Goal: Check status

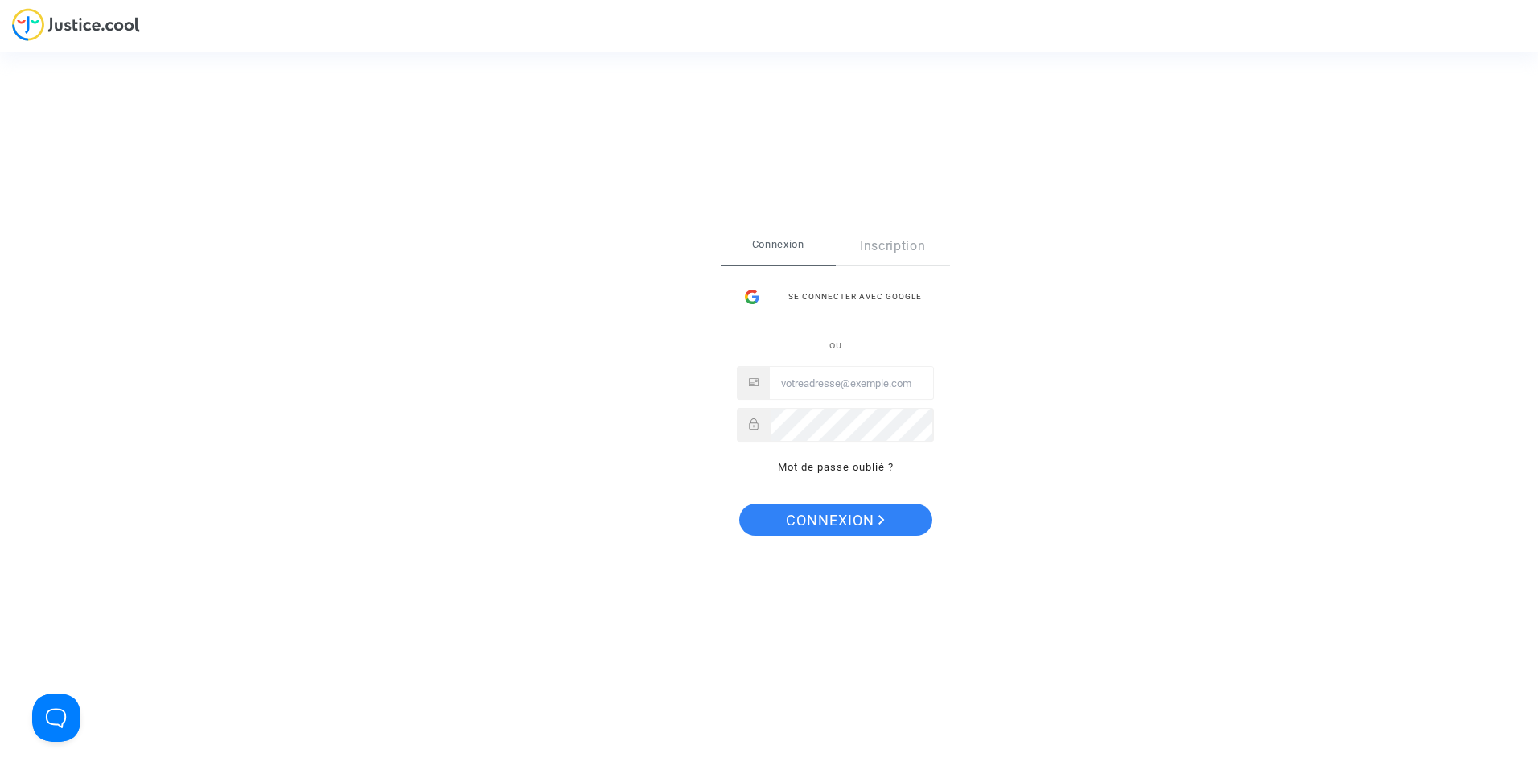
type input "nab_bel@hotmail.com"
click at [813, 515] on span "Connexion" at bounding box center [835, 521] width 99 height 34
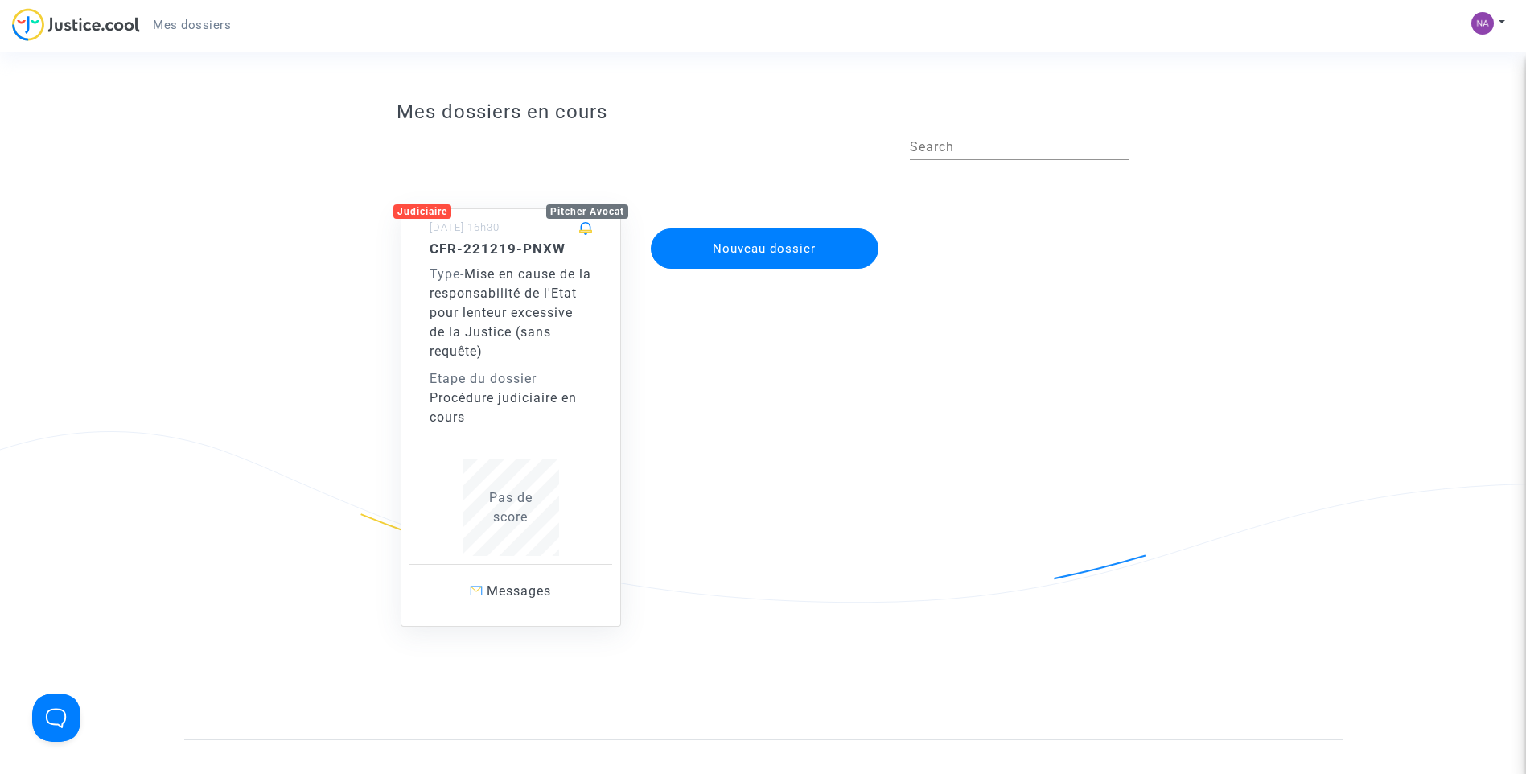
click at [805, 451] on div "Nouveau dossier" at bounding box center [763, 401] width 253 height 451
click at [685, 506] on div "Nouveau dossier" at bounding box center [763, 401] width 253 height 451
click at [859, 349] on div "Nouveau dossier" at bounding box center [763, 401] width 253 height 451
click at [324, 241] on app-disputes-list "Mes dossiers en cours Search Judiciaire Pitcher Avocat [DATE] 16h30 CFR-221219-…" at bounding box center [763, 416] width 1159 height 647
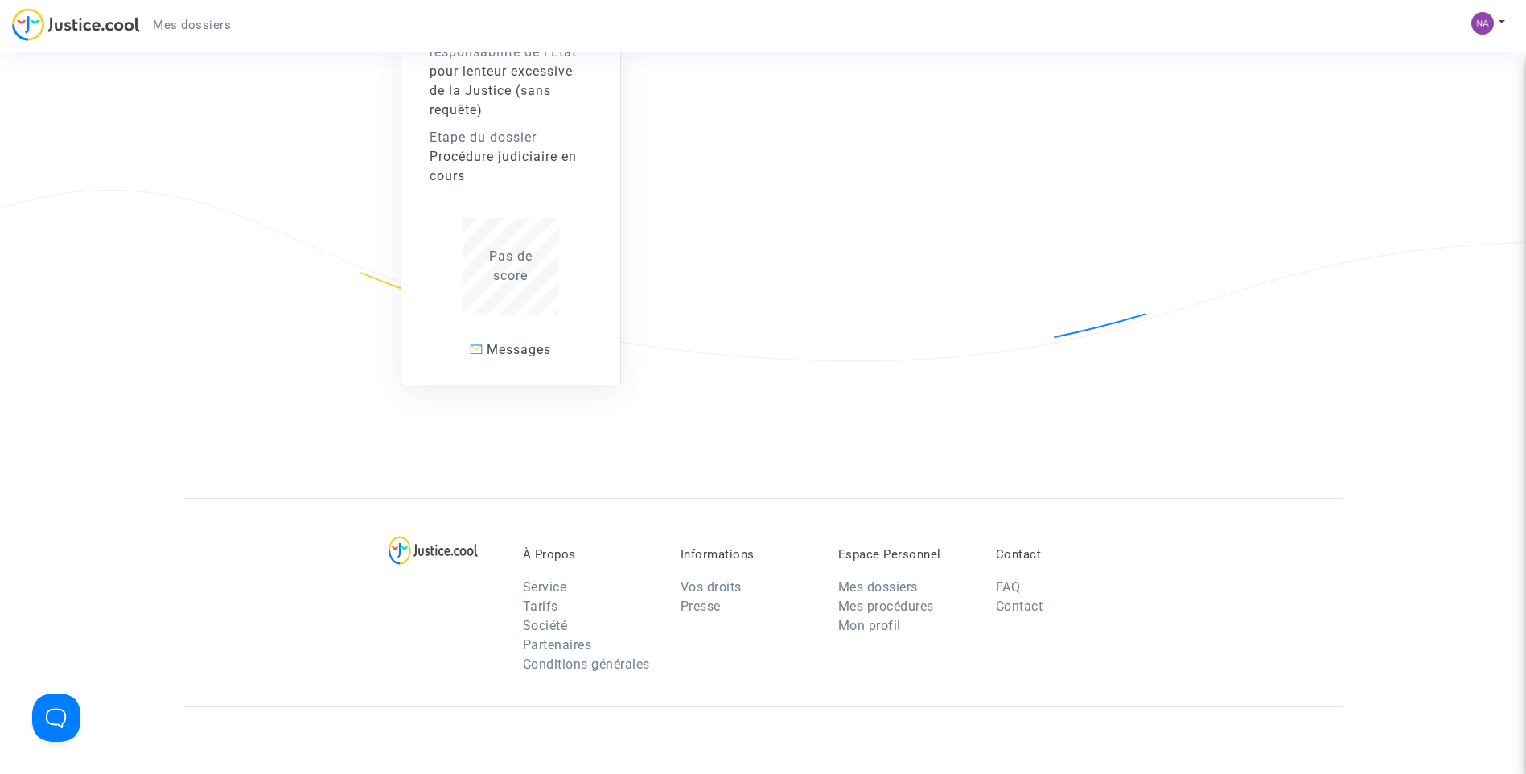
scroll to position [161, 0]
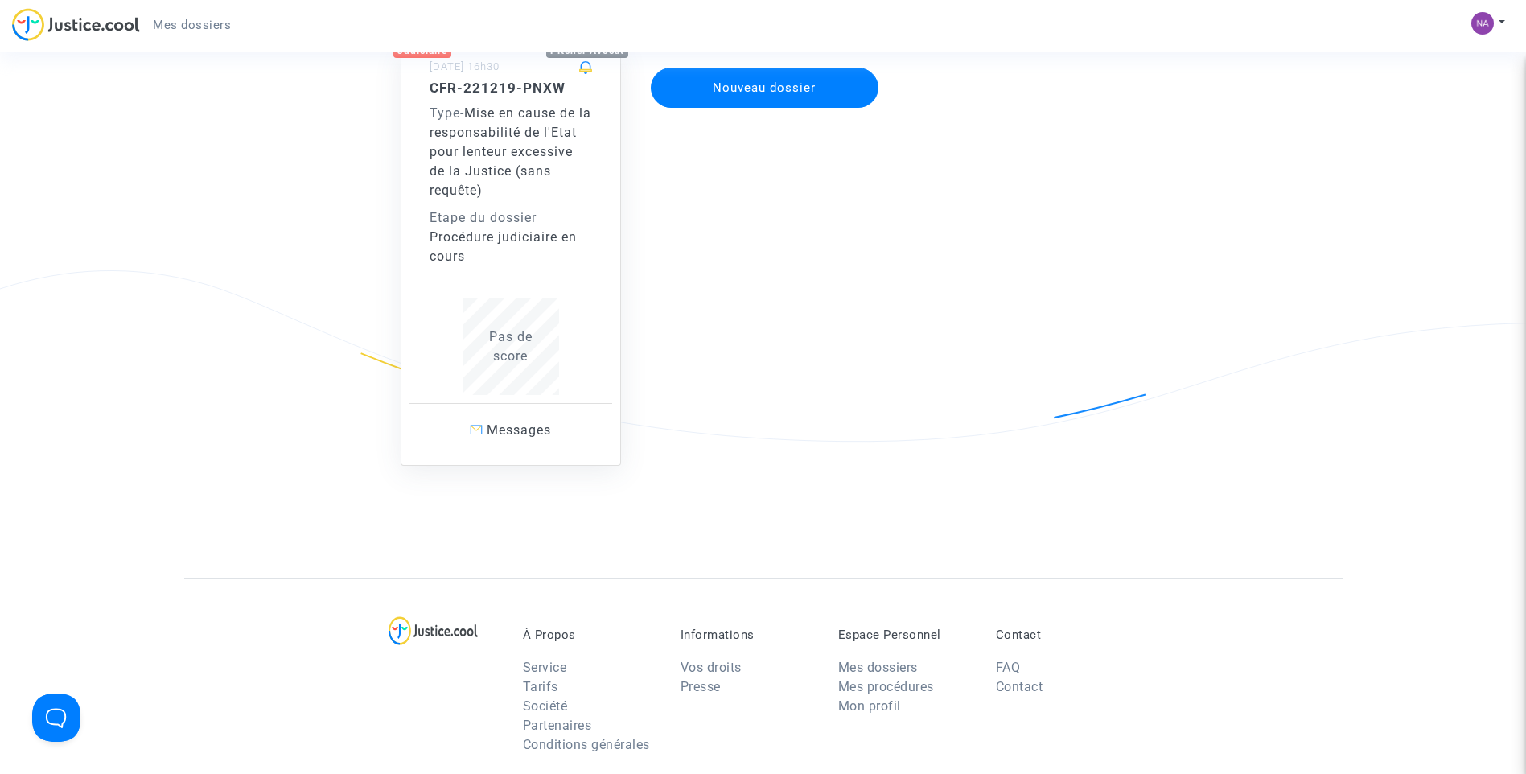
click at [543, 226] on div "Etape du dossier" at bounding box center [511, 217] width 163 height 19
